Goal: Task Accomplishment & Management: Manage account settings

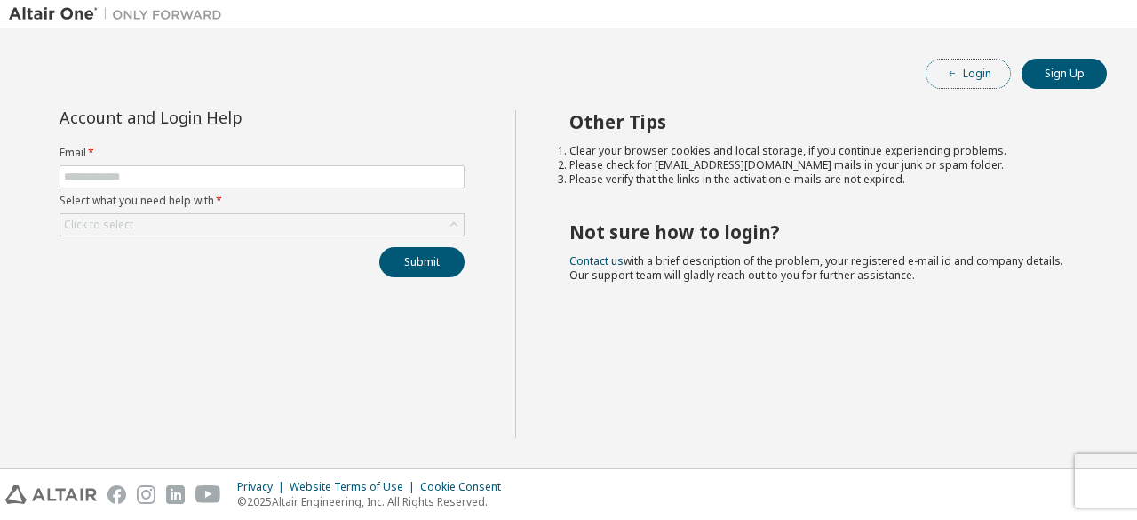
click at [982, 76] on button "Login" at bounding box center [968, 74] width 85 height 30
click at [161, 171] on input "text" at bounding box center [262, 177] width 396 height 14
type input "**********"
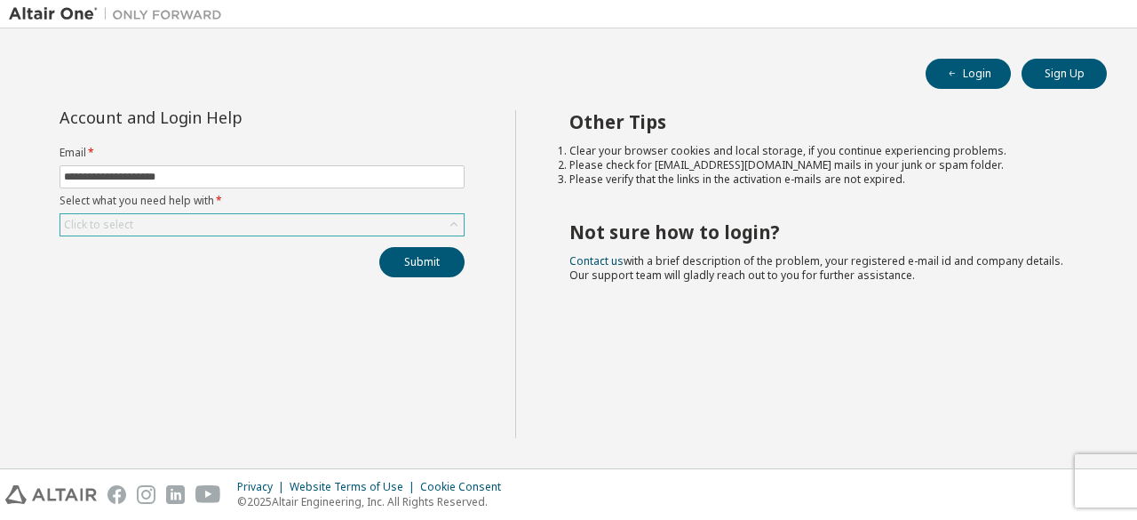
click at [234, 218] on div "Click to select" at bounding box center [261, 224] width 403 height 21
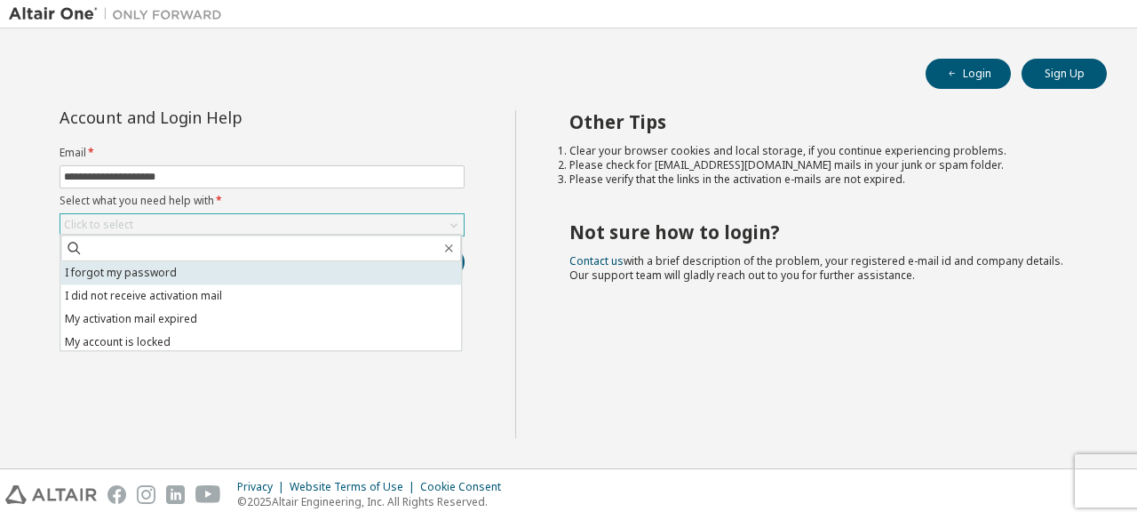
click at [156, 278] on li "I forgot my password" at bounding box center [260, 272] width 401 height 23
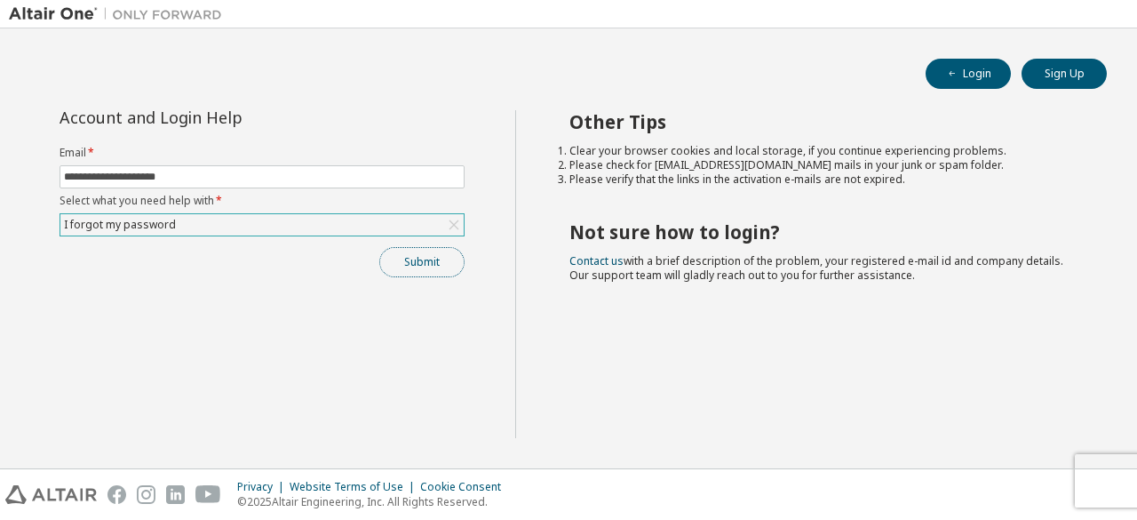
click at [433, 267] on button "Submit" at bounding box center [421, 262] width 85 height 30
